Goal: Task Accomplishment & Management: Manage account settings

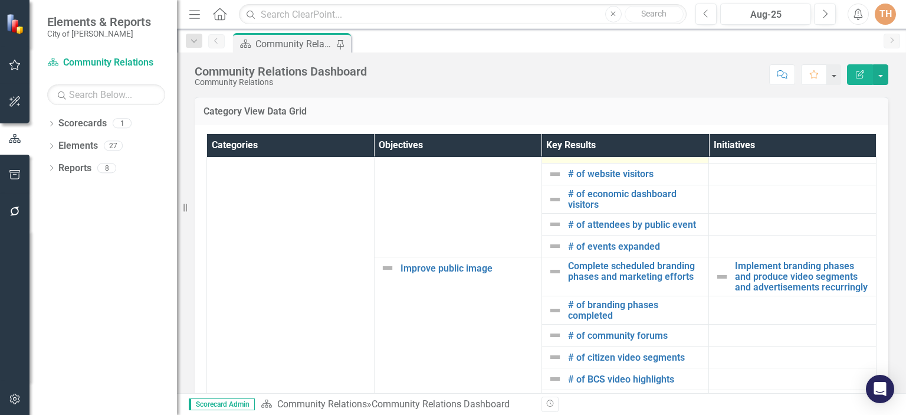
scroll to position [29, 0]
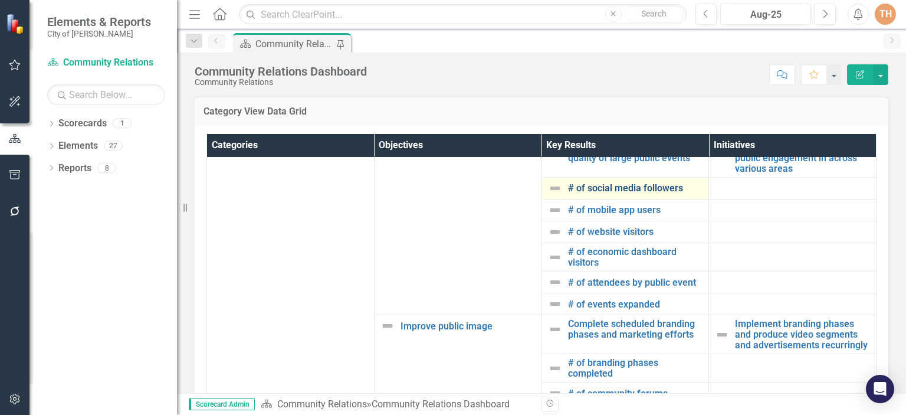
click at [606, 193] on link "# of social media followers" at bounding box center [635, 188] width 135 height 11
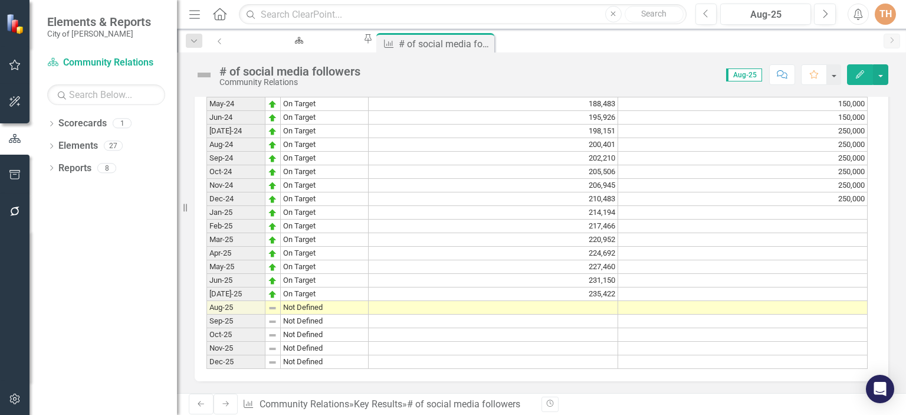
scroll to position [1086, 0]
click at [570, 301] on td at bounding box center [493, 308] width 249 height 14
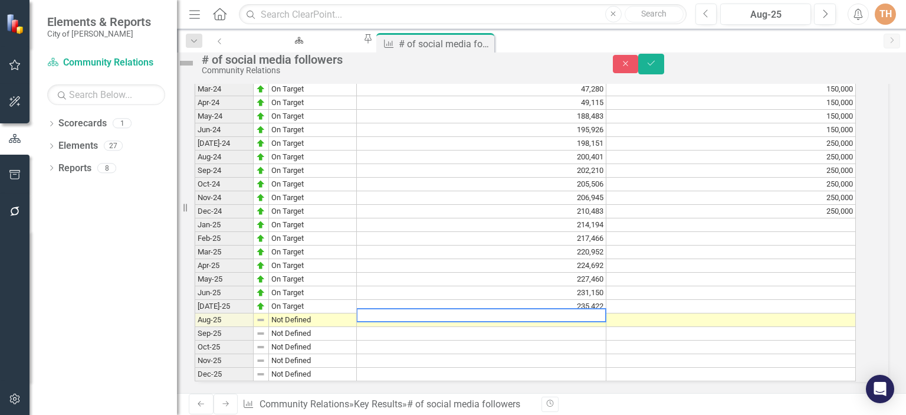
scroll to position [1087, 0]
click at [573, 308] on textarea at bounding box center [481, 315] width 250 height 14
type textarea "238047"
click at [524, 340] on td at bounding box center [481, 347] width 249 height 14
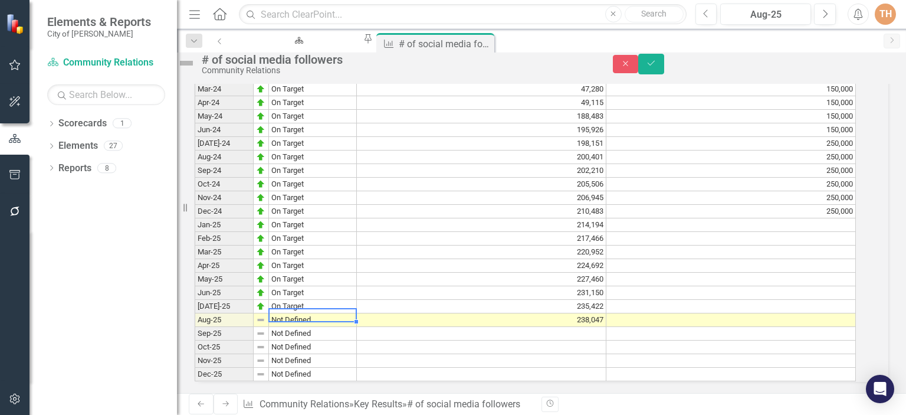
click at [290, 313] on td "Not Defined" at bounding box center [313, 320] width 88 height 14
click at [254, 313] on td "Aug-25" at bounding box center [224, 320] width 59 height 14
click at [265, 315] on img at bounding box center [260, 319] width 9 height 9
click at [303, 313] on td "Not Defined" at bounding box center [313, 320] width 88 height 14
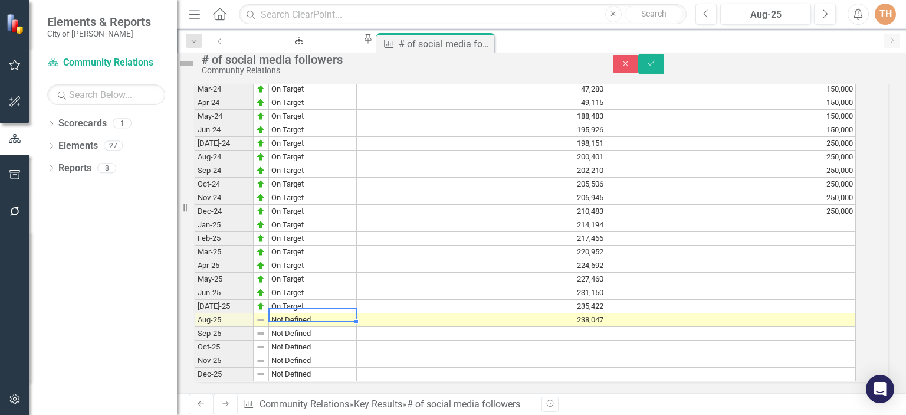
click at [331, 313] on td "Not Defined" at bounding box center [313, 320] width 88 height 14
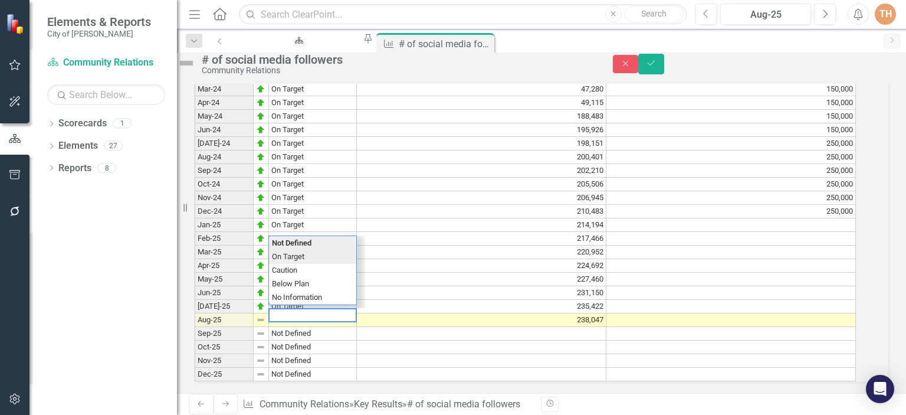
click at [305, 236] on div "Period Status Actual Target Jan-22 Not Defined Feb-22 Not Defined Mar-22 Not De…" at bounding box center [525, 49] width 661 height 666
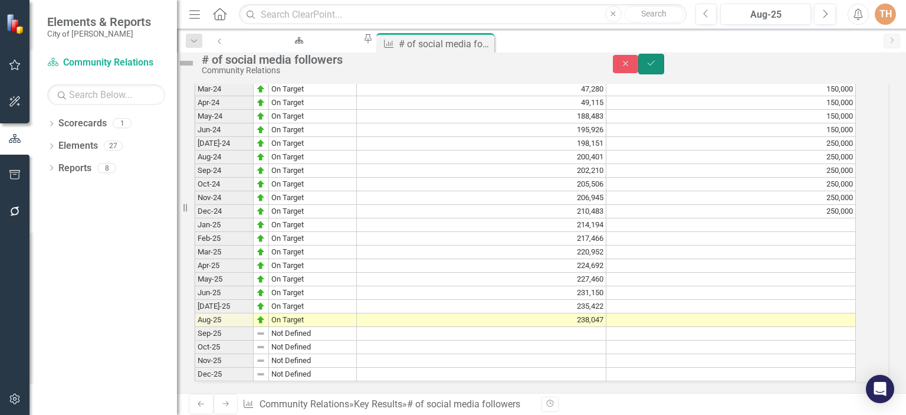
click at [656, 67] on icon "Save" at bounding box center [651, 63] width 11 height 8
